Goal: Information Seeking & Learning: Learn about a topic

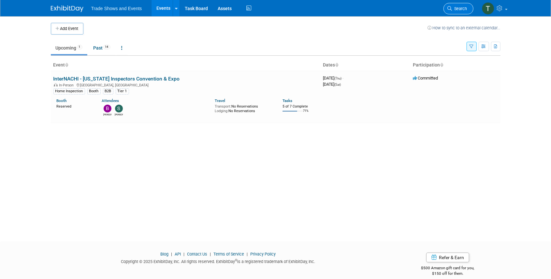
click at [459, 6] on span "Search" at bounding box center [459, 8] width 15 height 5
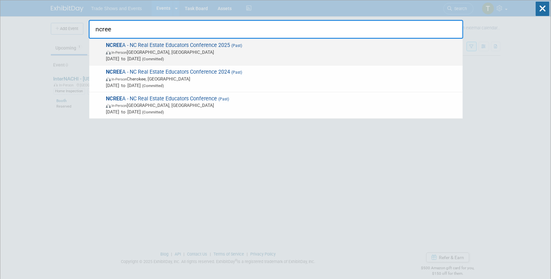
type input "ncree"
click at [158, 42] on span "NCREE A - NC Real Estate Educators Conference 2025 (Past) In-Person South Bosto…" at bounding box center [281, 52] width 355 height 20
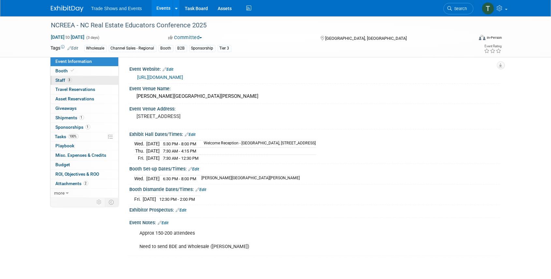
click at [72, 79] on link "3 Staff 3" at bounding box center [84, 80] width 68 height 9
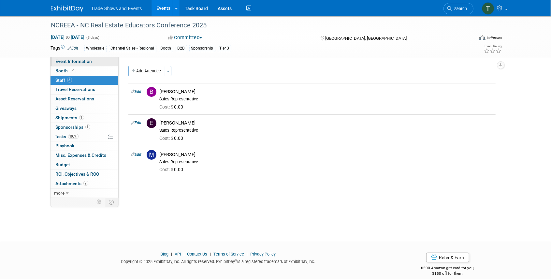
click at [74, 61] on span "Event Information" at bounding box center [74, 61] width 36 height 5
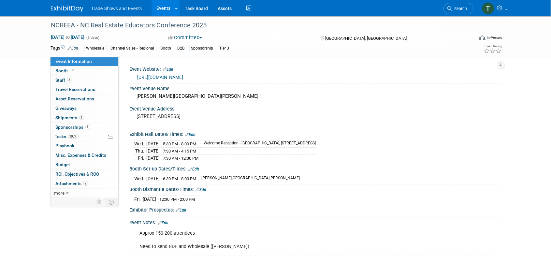
click at [168, 221] on link "Edit" at bounding box center [163, 223] width 11 height 5
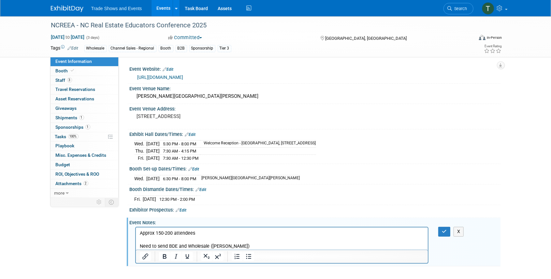
click at [244, 246] on p "Approx 150-200 attendees Need to send BDE and Wholesale ([PERSON_NAME])" at bounding box center [281, 240] width 285 height 20
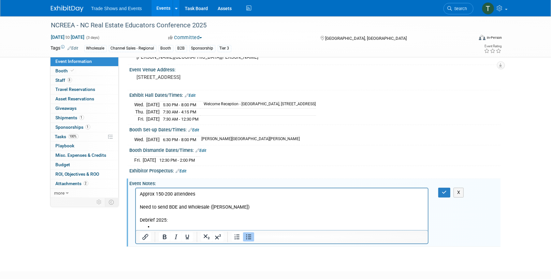
scroll to position [43, 0]
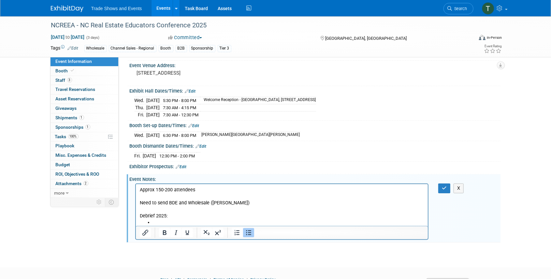
click at [164, 223] on li "Rich Text Area. Press ALT-0 for help." at bounding box center [288, 222] width 272 height 7
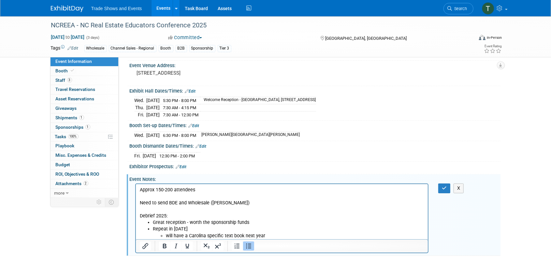
click at [225, 236] on li "will have a Carolina specific text book next year" at bounding box center [294, 236] width 259 height 7
click at [288, 234] on li "will have a Carolina specific updated text book next year" at bounding box center [294, 236] width 259 height 7
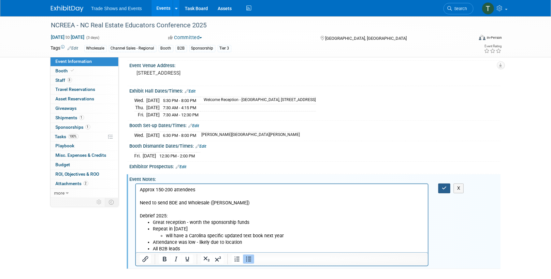
click at [446, 186] on icon "button" at bounding box center [444, 188] width 5 height 5
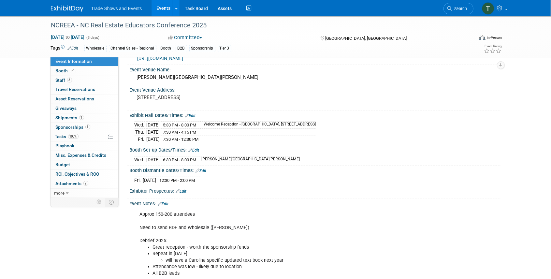
scroll to position [0, 0]
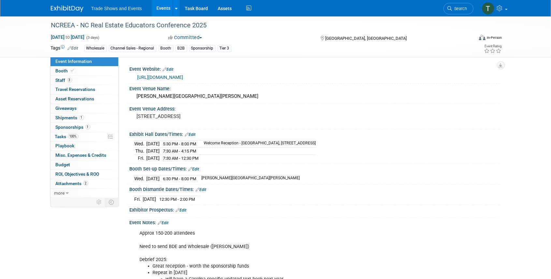
click at [176, 76] on link "[URL][DOMAIN_NAME]" at bounding box center [160, 77] width 46 height 5
click at [63, 134] on span "Tasks 100%" at bounding box center [66, 136] width 23 height 5
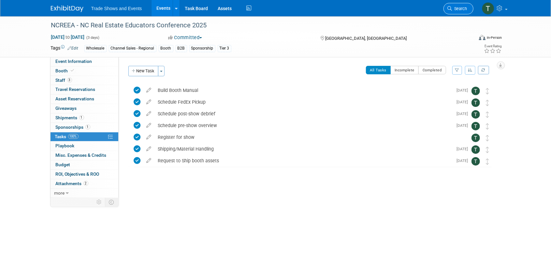
click at [464, 8] on span "Search" at bounding box center [459, 8] width 15 height 5
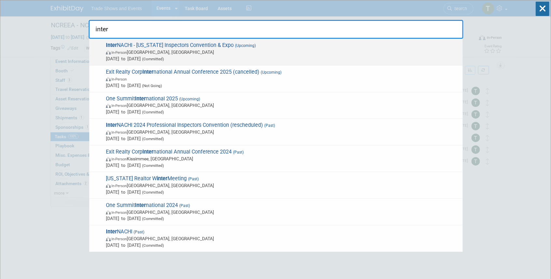
type input "inter"
click at [130, 45] on span "Inter NACHI - [US_STATE] Inspectors Convention & Expo (Upcoming) In-Person [GEO…" at bounding box center [281, 52] width 355 height 20
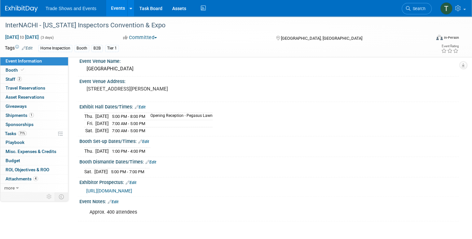
scroll to position [37, 0]
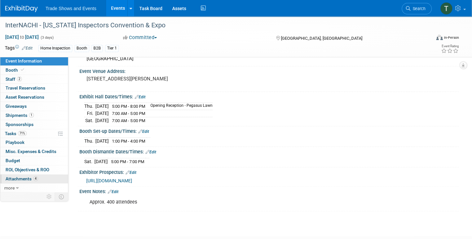
click at [27, 179] on span "Attachments 4" at bounding box center [22, 178] width 33 height 5
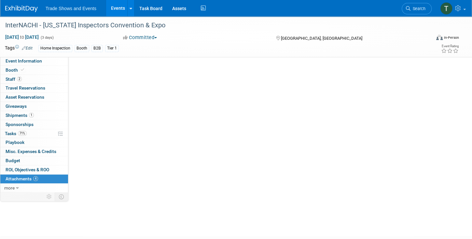
scroll to position [0, 0]
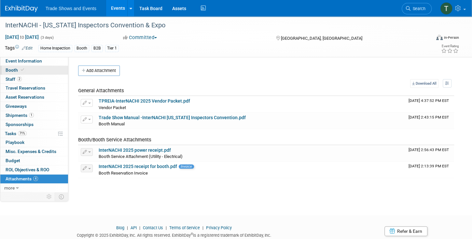
click at [14, 72] on span "Booth" at bounding box center [16, 69] width 20 height 5
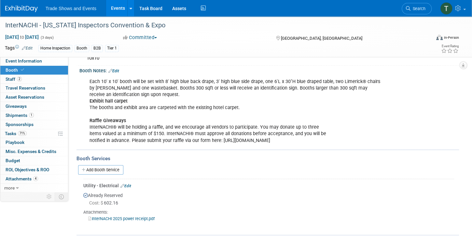
scroll to position [74, 0]
drag, startPoint x: 27, startPoint y: 61, endPoint x: 32, endPoint y: 61, distance: 5.6
click at [27, 61] on span "Event Information" at bounding box center [24, 60] width 36 height 5
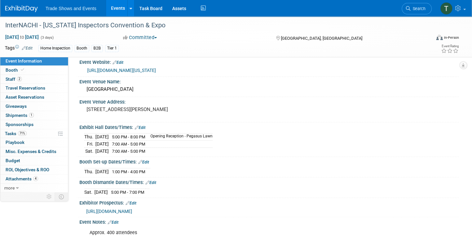
scroll to position [0, 0]
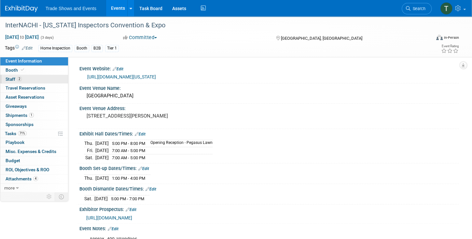
click at [22, 79] on link "2 Staff 2" at bounding box center [34, 79] width 68 height 9
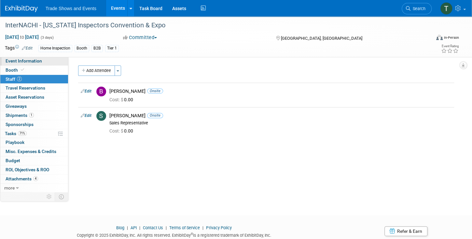
click at [26, 61] on span "Event Information" at bounding box center [24, 60] width 36 height 5
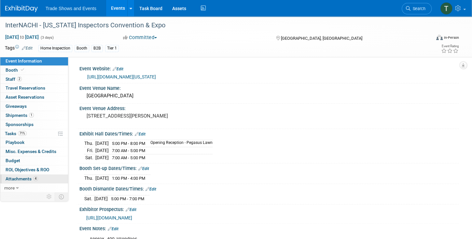
click at [19, 178] on span "Attachments 4" at bounding box center [22, 178] width 33 height 5
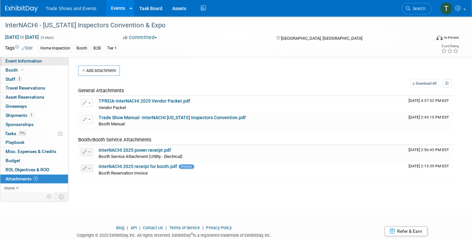
click at [30, 59] on span "Event Information" at bounding box center [24, 60] width 36 height 5
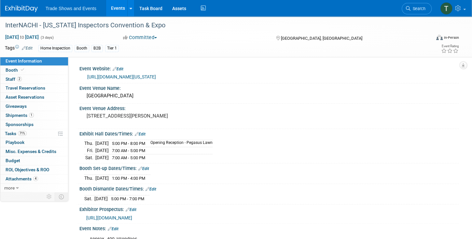
click at [128, 215] on span "https://proinspectors2025.expofp.com/" at bounding box center [109, 217] width 46 height 5
click at [152, 12] on link "Task Board" at bounding box center [151, 8] width 33 height 16
